Goal: Information Seeking & Learning: Learn about a topic

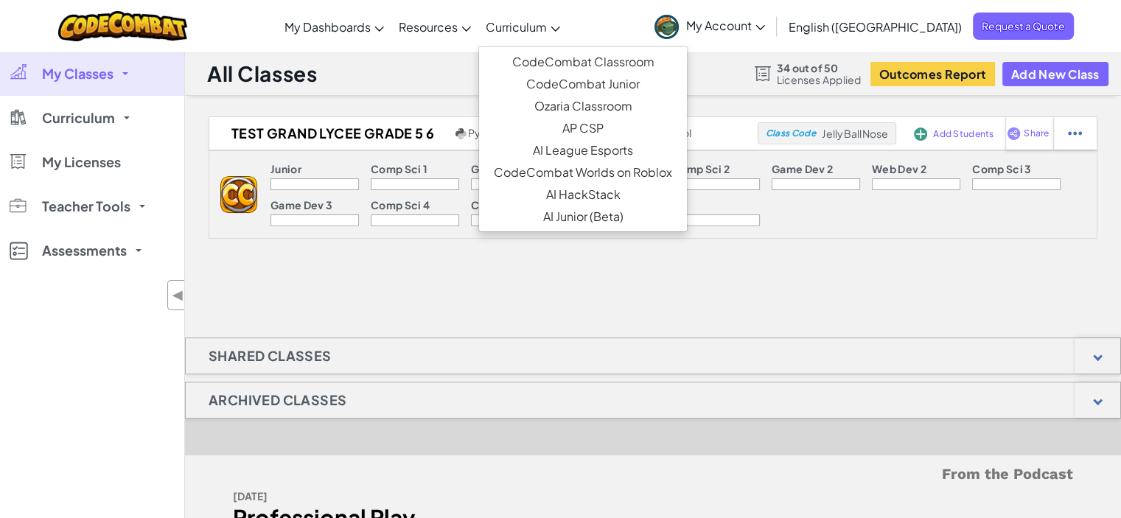
click at [567, 18] on link "Curriculum" at bounding box center [522, 27] width 89 height 40
click at [589, 76] on link "CodeCombat Junior" at bounding box center [583, 84] width 208 height 22
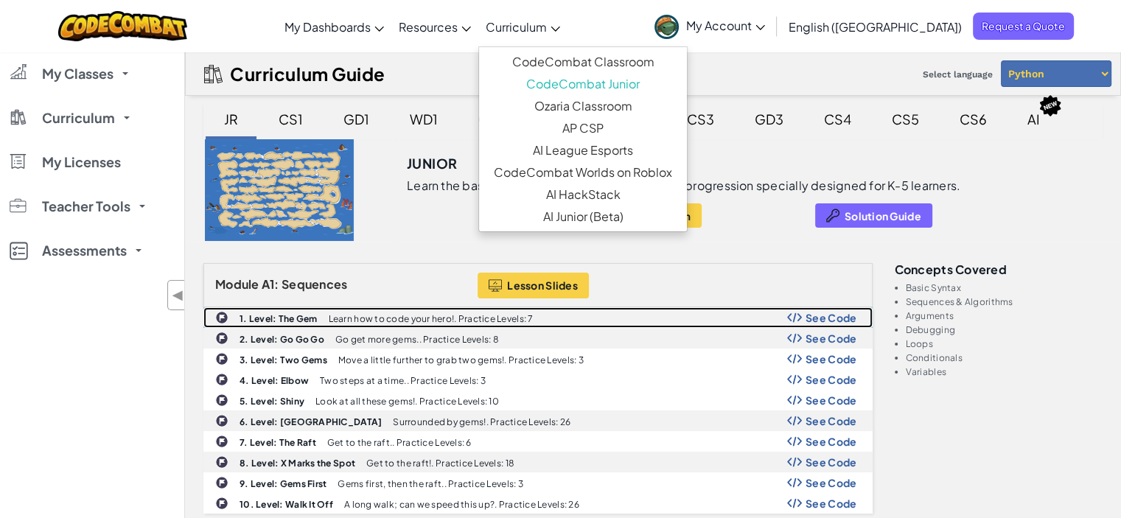
click at [320, 326] on div "1. Level: The Gem Learn how to code your hero!. Practice Levels: 7 See Code" at bounding box center [537, 317] width 669 height 21
